Goal: Task Accomplishment & Management: Manage account settings

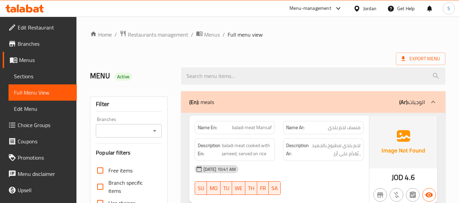
scroll to position [1395, 0]
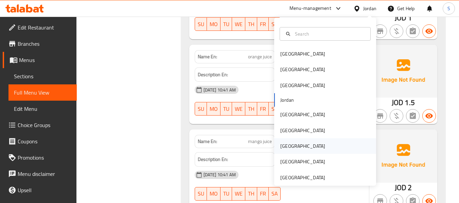
click at [290, 143] on div "Qatar" at bounding box center [303, 147] width 56 height 16
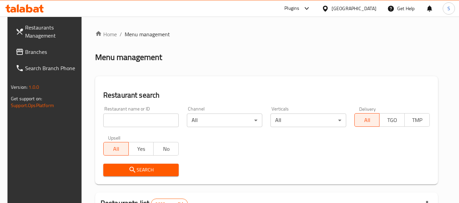
click at [133, 121] on input "search" at bounding box center [140, 121] width 75 height 14
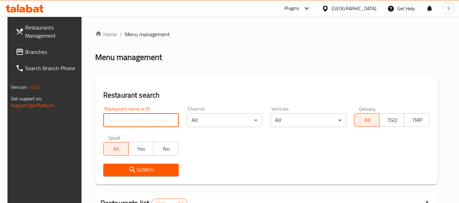
paste input "668761"
type input "668761"
click button "Search" at bounding box center [140, 170] width 75 height 13
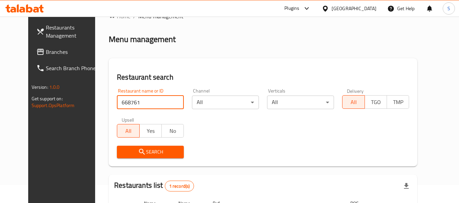
scroll to position [94, 0]
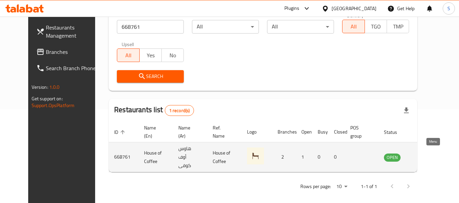
click at [427, 155] on icon "enhanced table" at bounding box center [423, 158] width 7 height 6
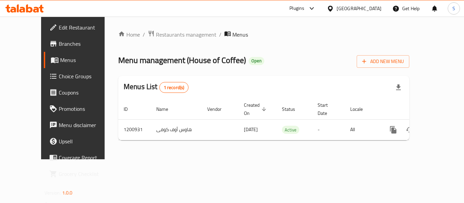
click at [59, 44] on span "Branches" at bounding box center [86, 44] width 54 height 8
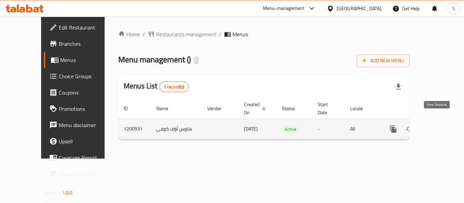
click at [442, 121] on link "enhanced table" at bounding box center [442, 129] width 16 height 16
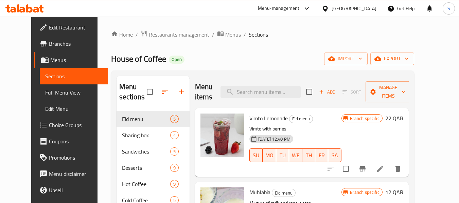
click at [289, 56] on div "House of Coffee Open import export" at bounding box center [262, 59] width 303 height 13
click at [409, 60] on span "export" at bounding box center [392, 59] width 33 height 8
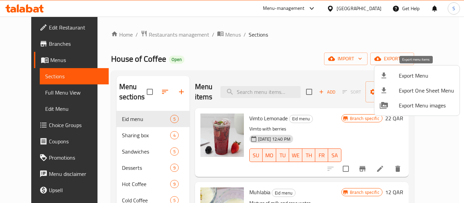
click at [420, 75] on span "Export Menu" at bounding box center [426, 76] width 55 height 8
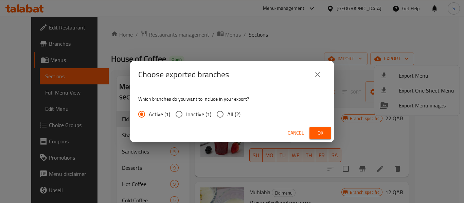
click at [223, 110] on input "All (2)" at bounding box center [220, 114] width 14 height 14
radio input "true"
click at [312, 131] on button "Ok" at bounding box center [320, 133] width 22 height 13
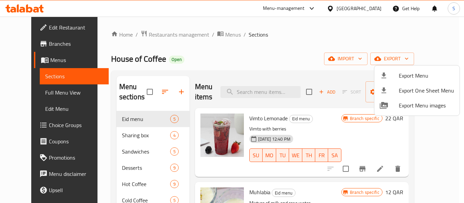
click at [368, 7] on div at bounding box center [232, 101] width 464 height 203
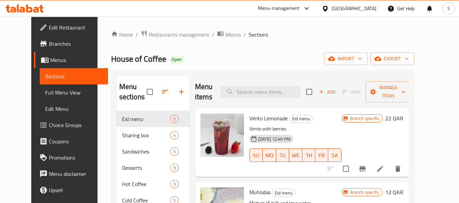
click at [327, 8] on icon at bounding box center [325, 8] width 5 height 6
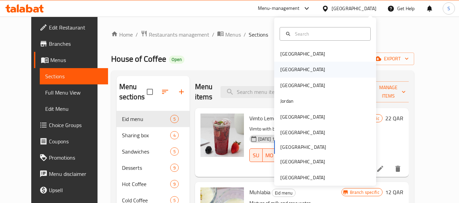
click at [309, 68] on div "[GEOGRAPHIC_DATA]" at bounding box center [325, 70] width 102 height 16
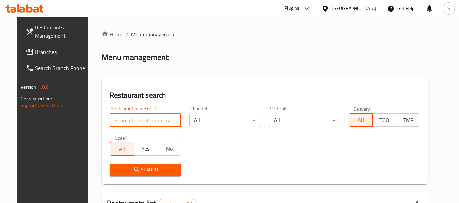
paste input "705891"
type input "705891"
click button "Search" at bounding box center [145, 170] width 71 height 13
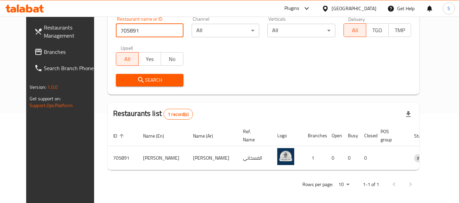
scroll to position [91, 0]
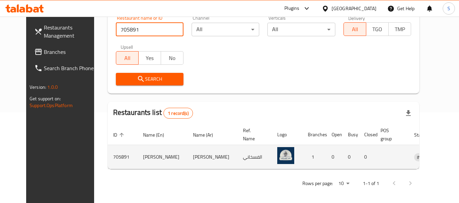
click at [451, 159] on icon "enhanced table" at bounding box center [454, 158] width 7 height 6
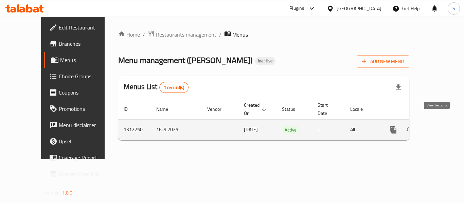
click at [434, 122] on link "enhanced table" at bounding box center [442, 130] width 16 height 16
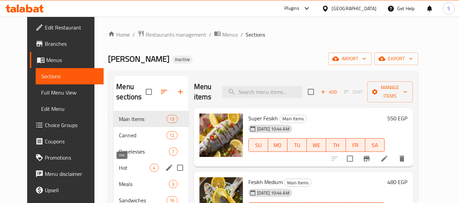
scroll to position [68, 0]
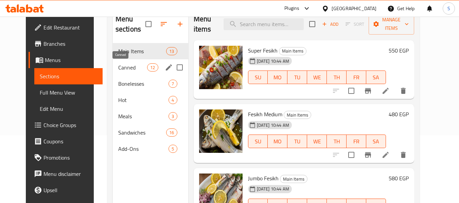
click at [129, 69] on span "Canned" at bounding box center [132, 68] width 29 height 8
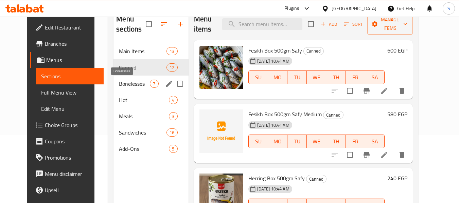
click at [128, 81] on span "Bonelesses" at bounding box center [134, 84] width 31 height 8
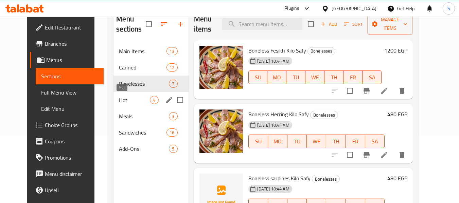
click at [128, 96] on span "Hot" at bounding box center [134, 100] width 31 height 8
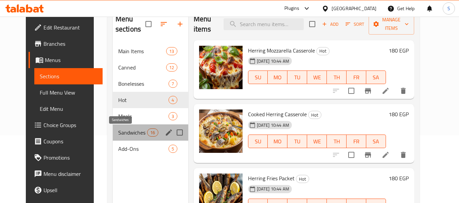
click at [121, 131] on span "Sandwiches" at bounding box center [132, 133] width 29 height 8
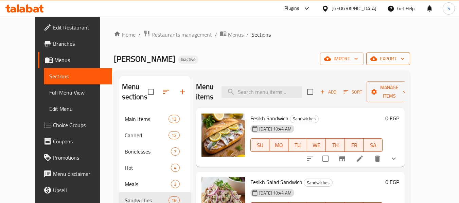
click at [405, 58] on span "export" at bounding box center [388, 59] width 33 height 8
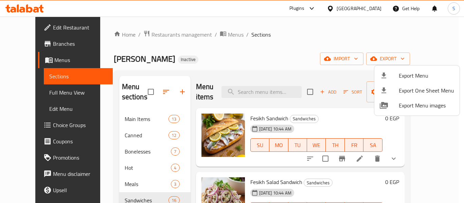
click at [414, 77] on span "Export Menu" at bounding box center [426, 76] width 55 height 8
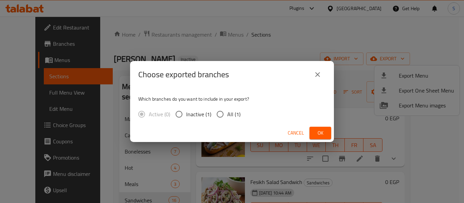
click at [233, 115] on span "All (1)" at bounding box center [233, 114] width 13 height 8
click at [227, 115] on input "All (1)" at bounding box center [220, 114] width 14 height 14
radio input "true"
drag, startPoint x: 324, startPoint y: 130, endPoint x: 273, endPoint y: 1, distance: 139.2
click at [324, 128] on button "Ok" at bounding box center [320, 133] width 22 height 13
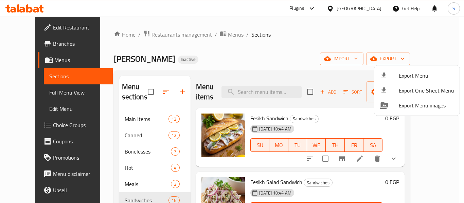
click at [261, 58] on div at bounding box center [232, 101] width 464 height 203
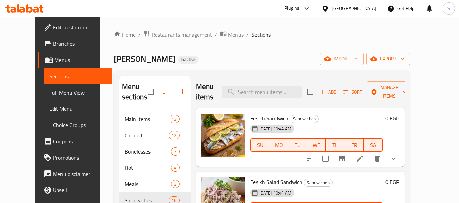
click at [53, 25] on span "Edit Restaurant" at bounding box center [80, 27] width 54 height 8
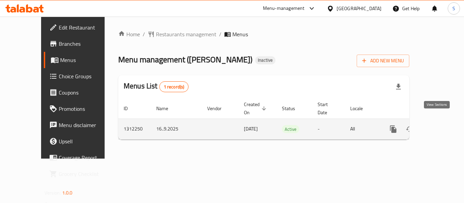
click at [439, 126] on icon "enhanced table" at bounding box center [442, 129] width 6 height 6
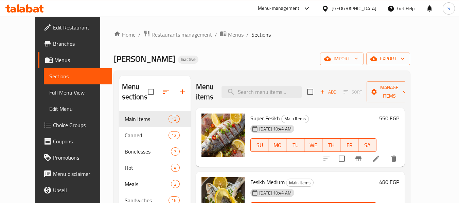
click at [249, 47] on div "Home / Restaurants management / Menus / Sections Ali Al Fasakhany Inactive impo…" at bounding box center [262, 157] width 296 height 255
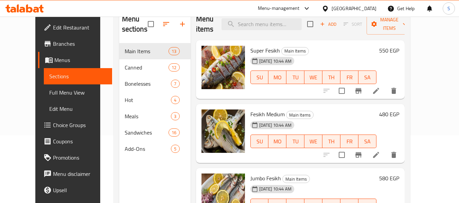
click at [49, 91] on span "Full Menu View" at bounding box center [77, 93] width 57 height 8
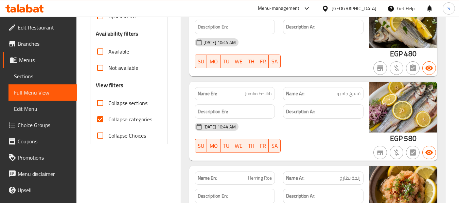
scroll to position [204, 0]
click at [109, 118] on span "Collapse categories" at bounding box center [130, 119] width 44 height 8
click at [108, 118] on input "Collapse categories" at bounding box center [100, 119] width 16 height 16
checkbox input "false"
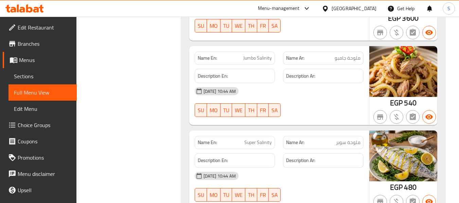
scroll to position [883, 0]
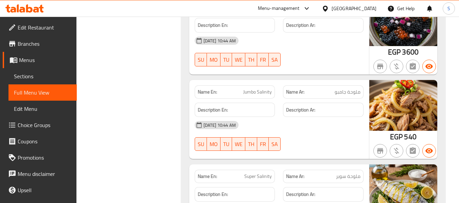
click at [265, 94] on span "Jumbo Salinity" at bounding box center [257, 92] width 29 height 7
copy span "Salinity"
click at [357, 92] on span "ملوحة جامبو" at bounding box center [348, 92] width 26 height 7
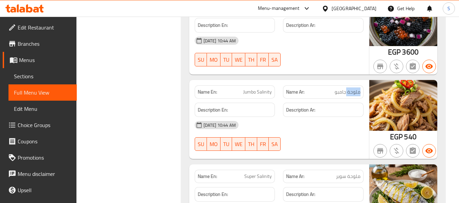
copy span "ملوحة"
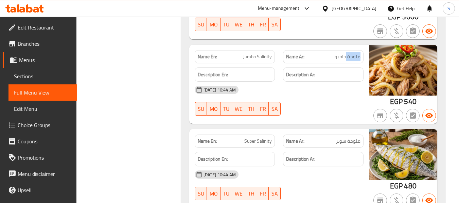
scroll to position [917, 0]
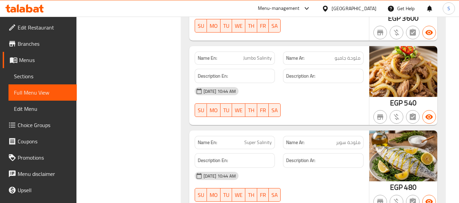
click at [266, 56] on span "Jumbo Salinity" at bounding box center [257, 58] width 29 height 7
copy span "Salinity"
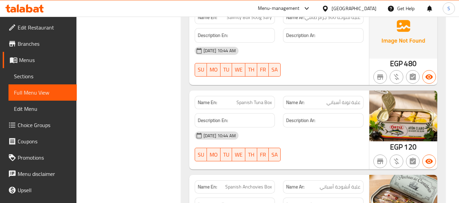
scroll to position [1563, 0]
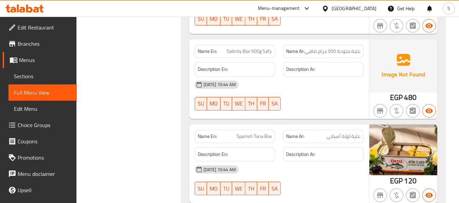
click at [236, 51] on span "Salinity Box 500g Safy" at bounding box center [249, 51] width 45 height 7
copy span "Salinity"
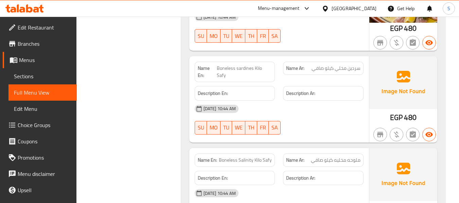
scroll to position [2480, 0]
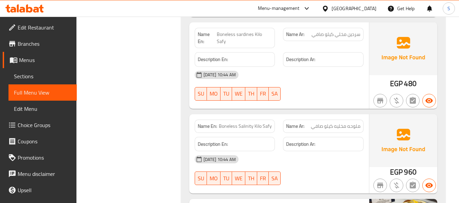
click at [265, 123] on span "Boneless Salinity Kilo Safy" at bounding box center [245, 126] width 53 height 7
copy span "Boneless Salinity Kilo Safy"
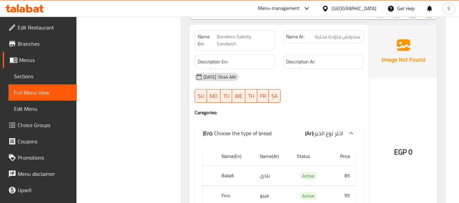
scroll to position [6828, 0]
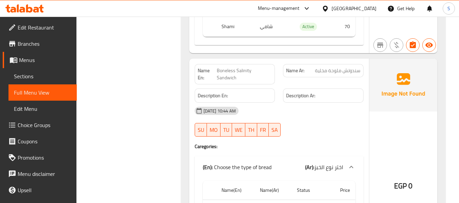
click at [243, 67] on span "Boneless Salinity Sandwich" at bounding box center [244, 74] width 55 height 14
copy span "Boneless Salinity Sandwich"
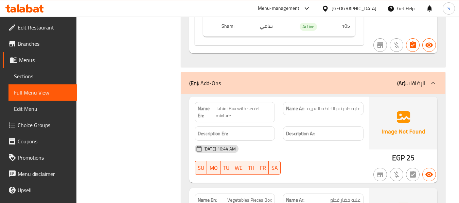
scroll to position [7507, 0]
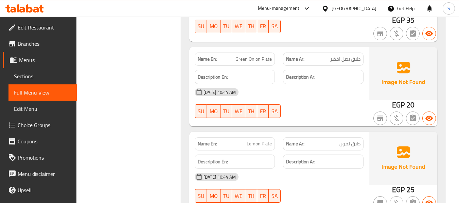
scroll to position [7711, 0]
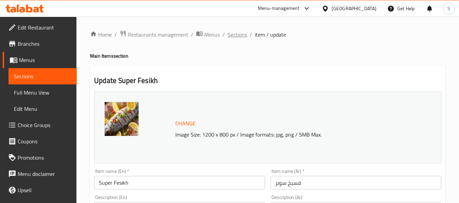
click at [240, 37] on span "Sections" at bounding box center [237, 35] width 19 height 8
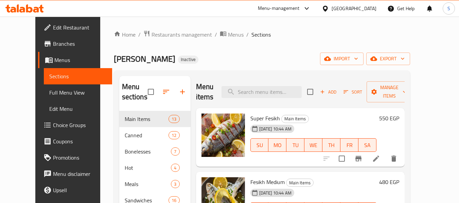
click at [297, 35] on ol "Home / Restaurants management / Menus / Sections" at bounding box center [262, 34] width 296 height 9
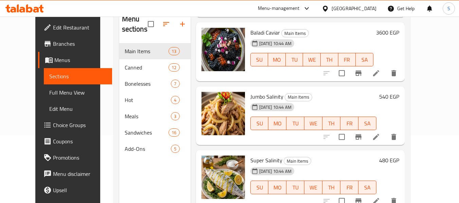
scroll to position [615, 0]
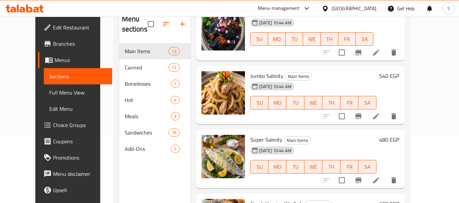
drag, startPoint x: 379, startPoint y: 141, endPoint x: 384, endPoint y: 165, distance: 24.5
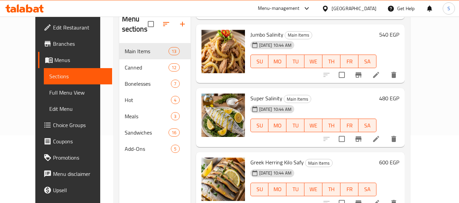
scroll to position [95, 0]
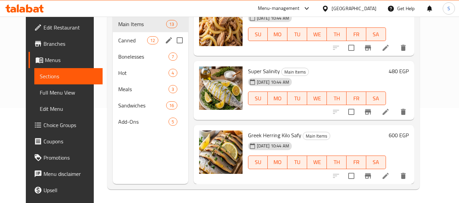
click at [119, 43] on span "Canned" at bounding box center [132, 40] width 29 height 8
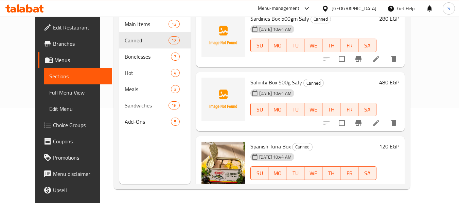
scroll to position [592, 0]
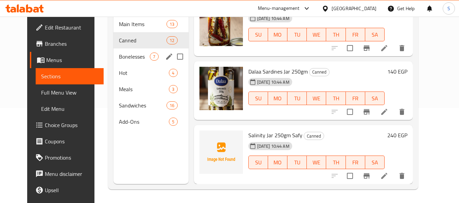
click at [141, 55] on span "Bonelesses" at bounding box center [134, 57] width 31 height 8
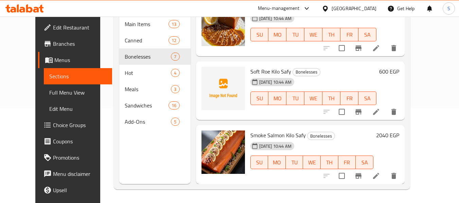
scroll to position [133, 0]
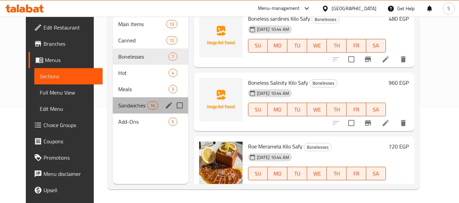
click at [117, 112] on div "Sandwiches 16" at bounding box center [150, 105] width 75 height 16
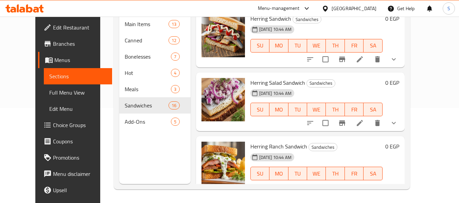
scroll to position [773, 0]
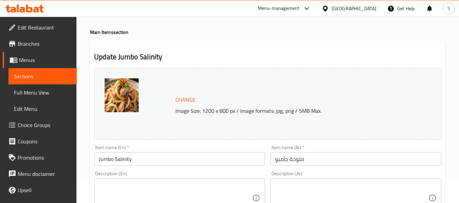
scroll to position [68, 0]
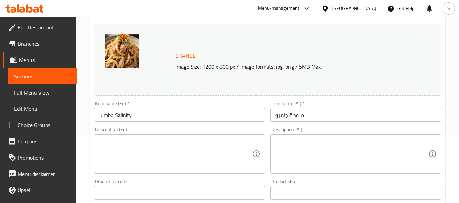
click at [130, 116] on input "Jumbo Salinity" at bounding box center [179, 115] width 171 height 14
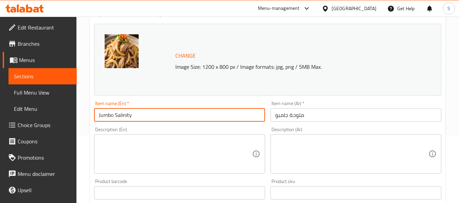
click at [130, 116] on input "Jumbo Salinity" at bounding box center [179, 115] width 171 height 14
click at [130, 116] on input "Jumbo Meloha" at bounding box center [179, 115] width 171 height 14
type input "Jumbo Meloha"
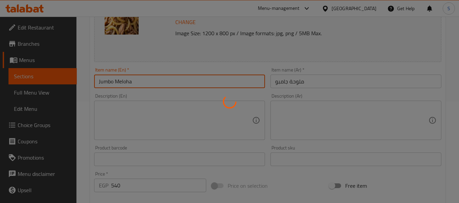
scroll to position [102, 0]
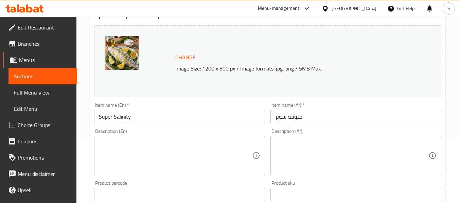
scroll to position [68, 0]
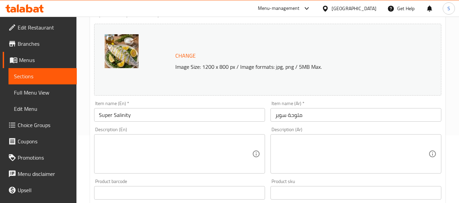
click at [119, 112] on input "Super Salinity" at bounding box center [179, 115] width 171 height 14
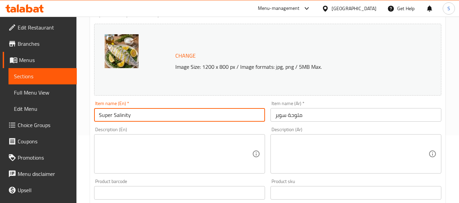
click at [119, 112] on input "Super Salinity" at bounding box center [179, 115] width 171 height 14
paste input "Meloha"
type input "Super Meloha"
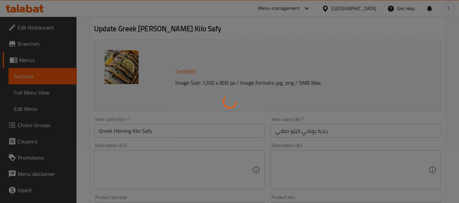
scroll to position [68, 0]
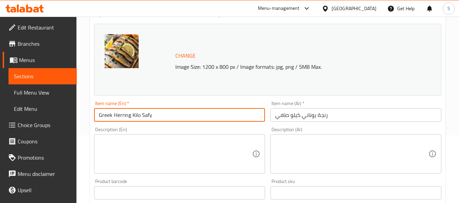
click at [143, 114] on input "Greek Herring Kilo Safy" at bounding box center [179, 115] width 171 height 14
click at [131, 116] on input "Greek [PERSON_NAME] Kilo" at bounding box center [179, 115] width 171 height 14
type input "Greek Herring pure Kilo"
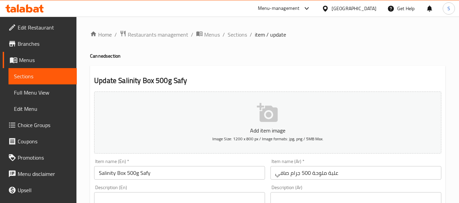
scroll to position [34, 0]
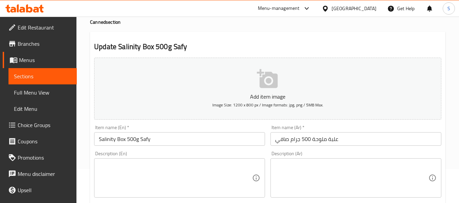
click at [102, 139] on input "Salinity Box 500g Safy" at bounding box center [179, 139] width 171 height 14
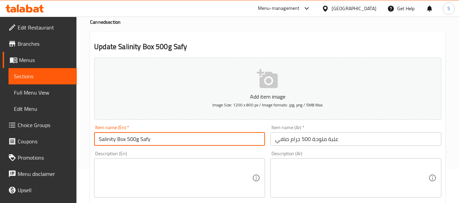
click at [102, 139] on input "Salinity Box 500g Safy" at bounding box center [179, 139] width 171 height 14
type input "Meloha Box 500g Safy"
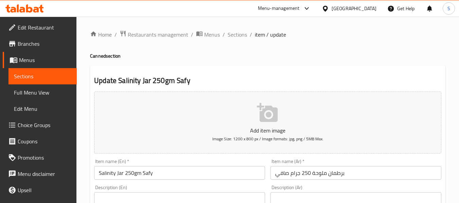
click at [107, 168] on input "Salinity Jar 250gm Safy" at bounding box center [179, 173] width 171 height 14
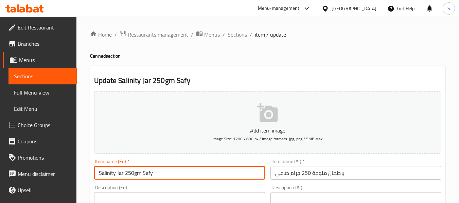
click at [107, 168] on input "Salinity Jar 250gm Safy" at bounding box center [179, 173] width 171 height 14
type input "Meloha Jar 250gm Safy"
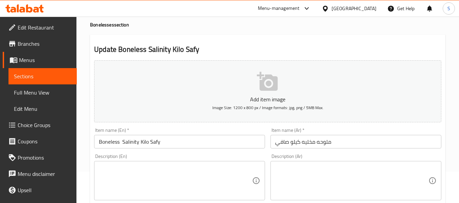
scroll to position [34, 0]
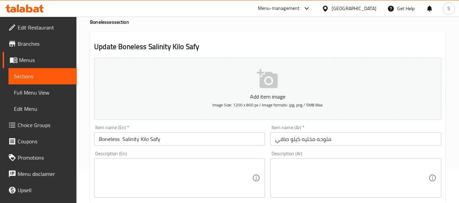
click at [132, 139] on input "Boneless Salinity Kilo Safy" at bounding box center [179, 139] width 171 height 14
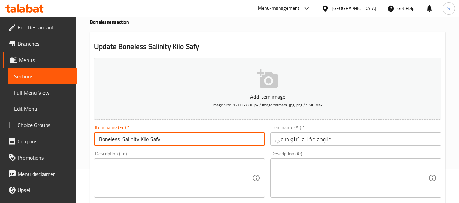
click at [132, 139] on input "Boneless Salinity Kilo Safy" at bounding box center [179, 139] width 171 height 14
type input "Boneless Meloha Kilo Safy"
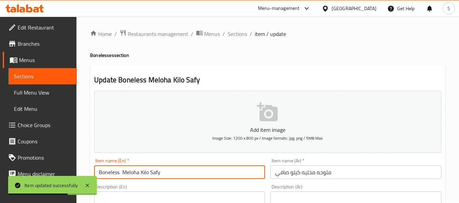
scroll to position [0, 0]
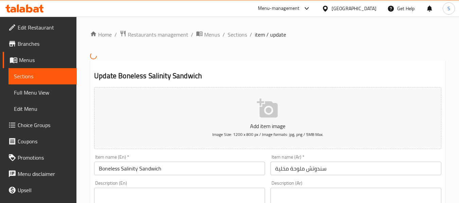
click at [127, 171] on input "Boneless Salinity Sandwich" at bounding box center [179, 169] width 171 height 14
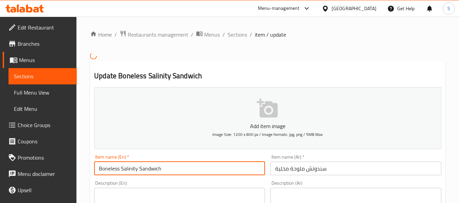
click at [127, 171] on input "Boneless Salinity Sandwich" at bounding box center [179, 169] width 171 height 14
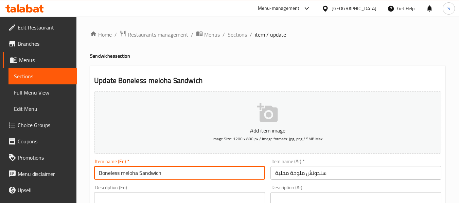
type input "Boneless meloha Sandwich"
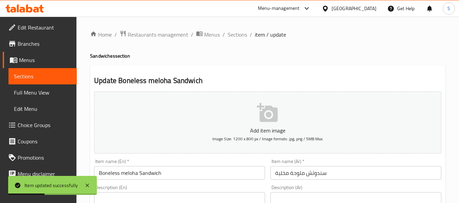
drag, startPoint x: 254, startPoint y: 46, endPoint x: 262, endPoint y: 38, distance: 11.1
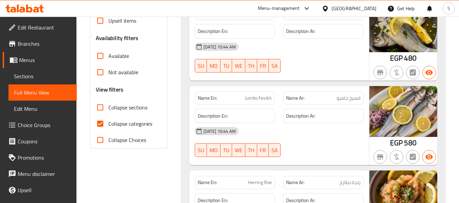
scroll to position [204, 0]
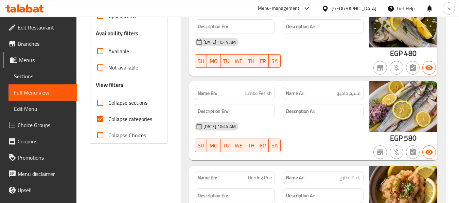
click at [125, 120] on span "Collapse categories" at bounding box center [130, 119] width 44 height 8
click at [108, 120] on input "Collapse categories" at bounding box center [100, 119] width 16 height 16
checkbox input "false"
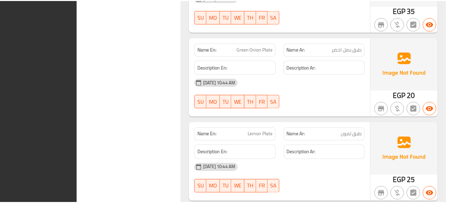
scroll to position [7796, 0]
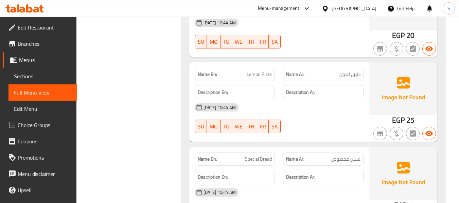
drag, startPoint x: 34, startPoint y: 75, endPoint x: 222, endPoint y: 203, distance: 227.6
click at [34, 75] on span "Sections" at bounding box center [42, 76] width 57 height 8
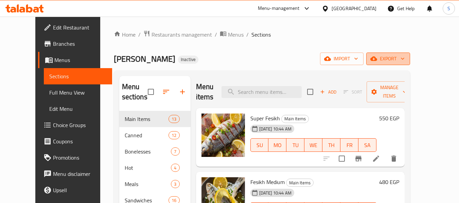
click at [405, 62] on span "export" at bounding box center [388, 59] width 33 height 8
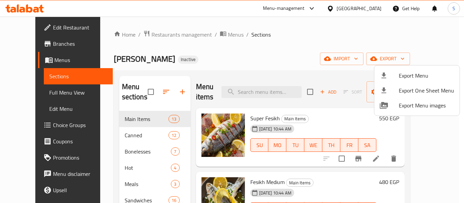
click at [411, 74] on span "Export Menu" at bounding box center [426, 76] width 55 height 8
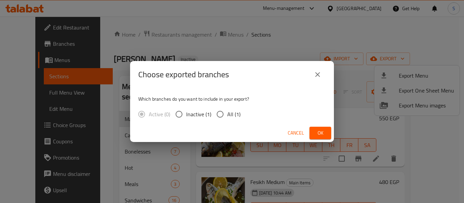
click at [218, 114] on input "All (1)" at bounding box center [220, 114] width 14 height 14
radio input "true"
click at [326, 133] on button "Ok" at bounding box center [320, 133] width 22 height 13
